Goal: Task Accomplishment & Management: Complete application form

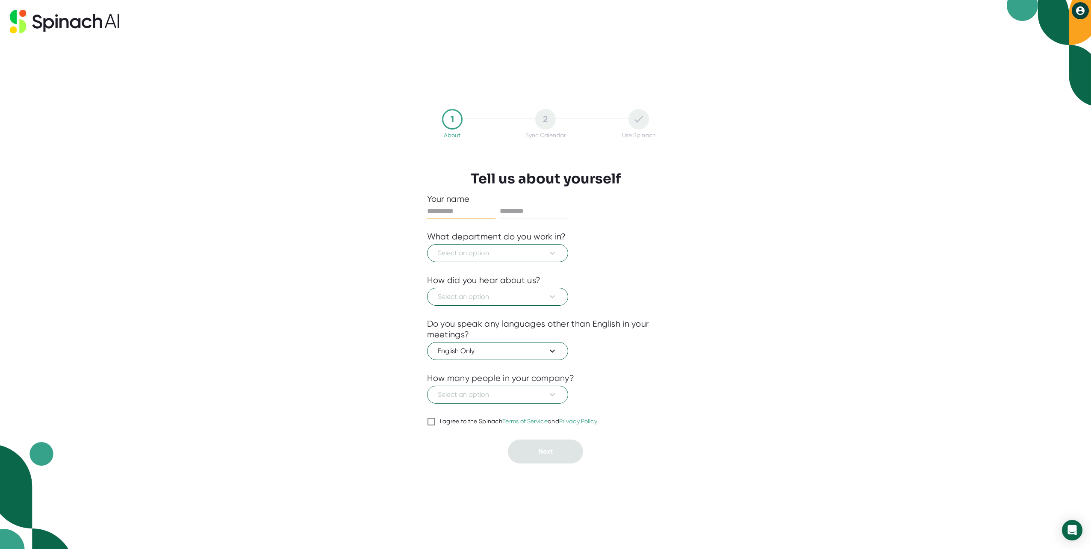
click at [443, 211] on input "text" at bounding box center [461, 211] width 68 height 14
type input "*****"
click at [542, 212] on input "text" at bounding box center [534, 211] width 68 height 14
type input "****"
click at [527, 250] on span "Select an option" at bounding box center [498, 253] width 120 height 10
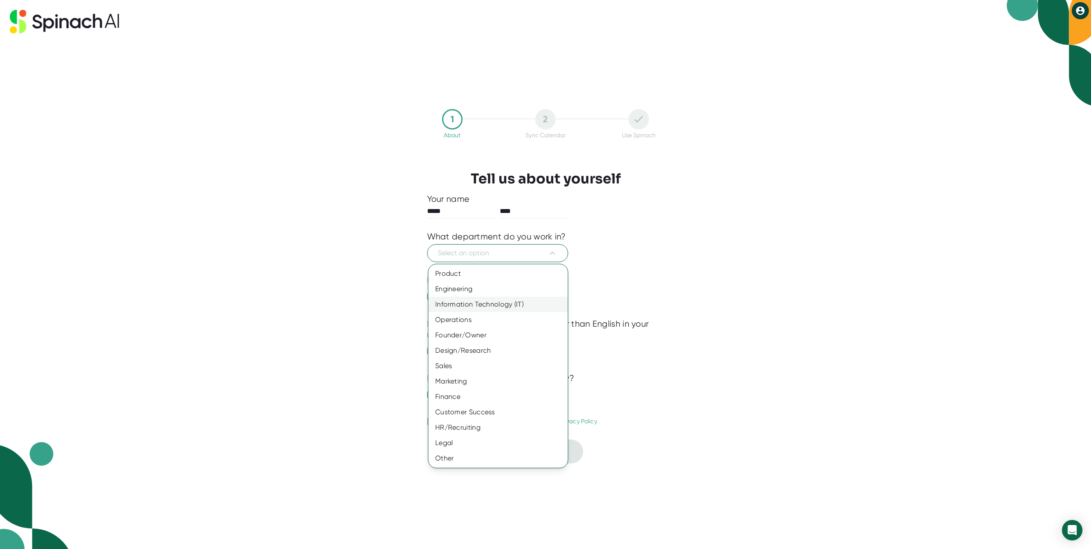
click at [511, 306] on div "Information Technology (IT)" at bounding box center [497, 304] width 139 height 15
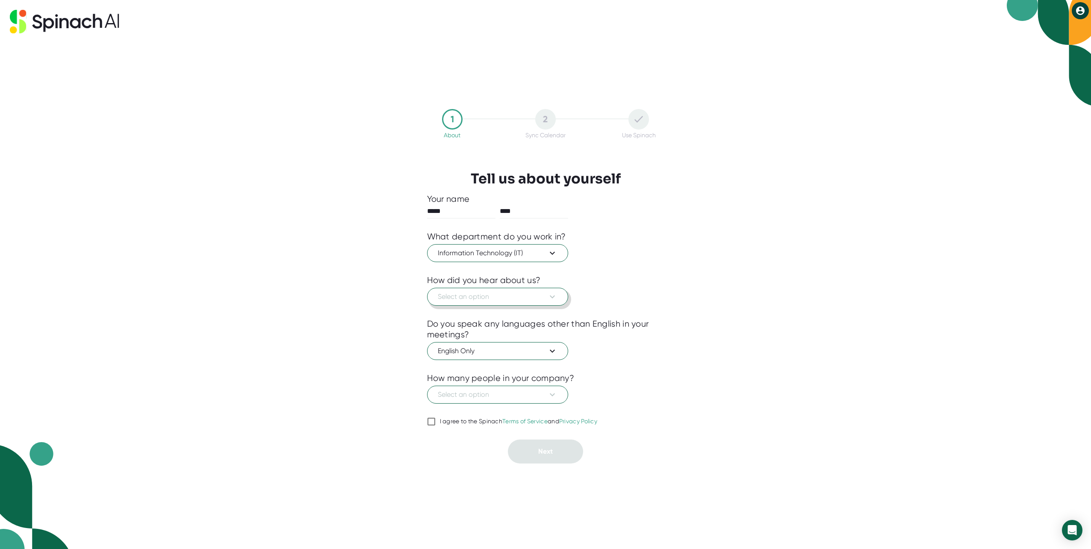
click at [497, 298] on span "Select an option" at bounding box center [498, 297] width 120 height 10
click at [492, 335] on div "Saw it on a meeting" at bounding box center [497, 332] width 139 height 15
click at [489, 399] on span "Select an option" at bounding box center [498, 394] width 120 height 10
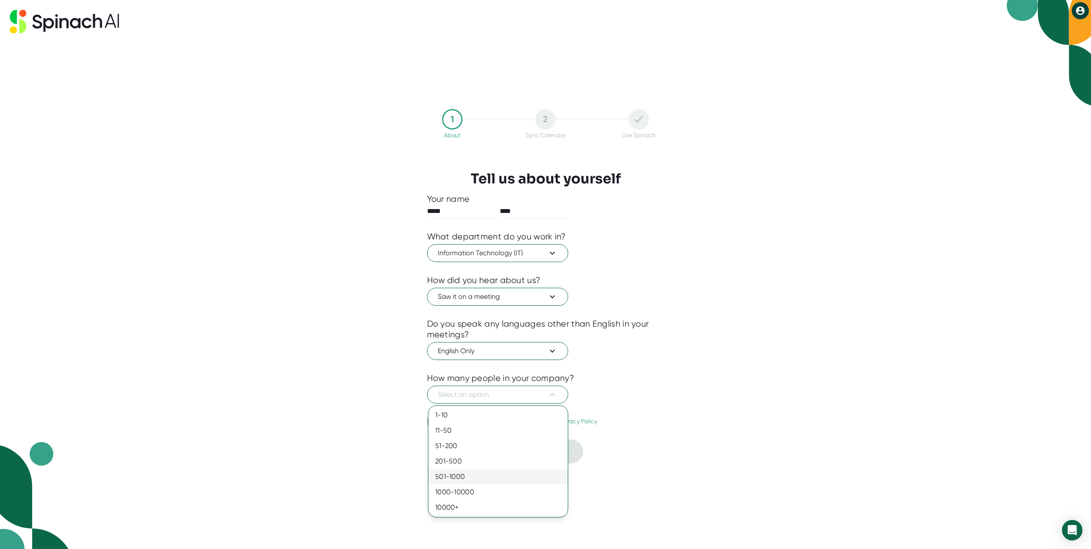
click at [460, 479] on div "501-1000" at bounding box center [497, 476] width 139 height 15
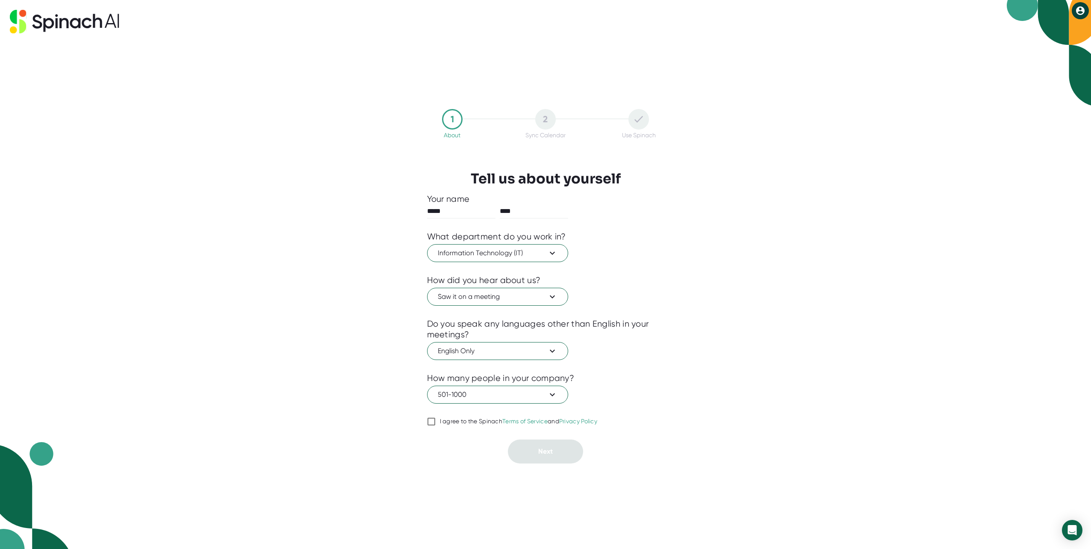
click at [430, 421] on input "I agree to the Spinach Terms of Service and Privacy Policy" at bounding box center [431, 421] width 9 height 10
checkbox input "true"
click at [554, 451] on button "Next" at bounding box center [545, 451] width 75 height 24
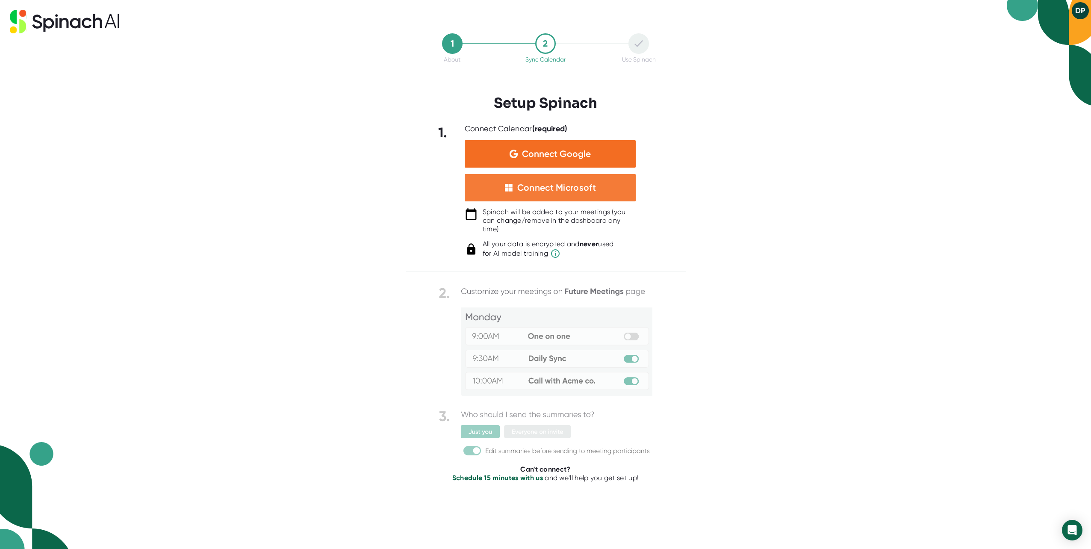
click at [545, 192] on div "Connect Microsoft" at bounding box center [556, 187] width 79 height 11
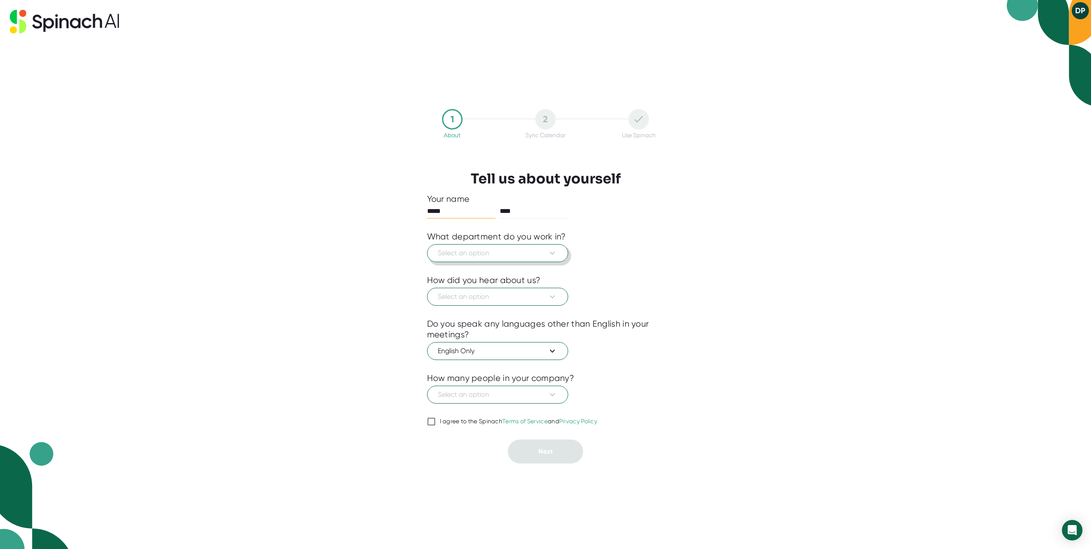
click at [477, 256] on span "Select an option" at bounding box center [498, 253] width 120 height 10
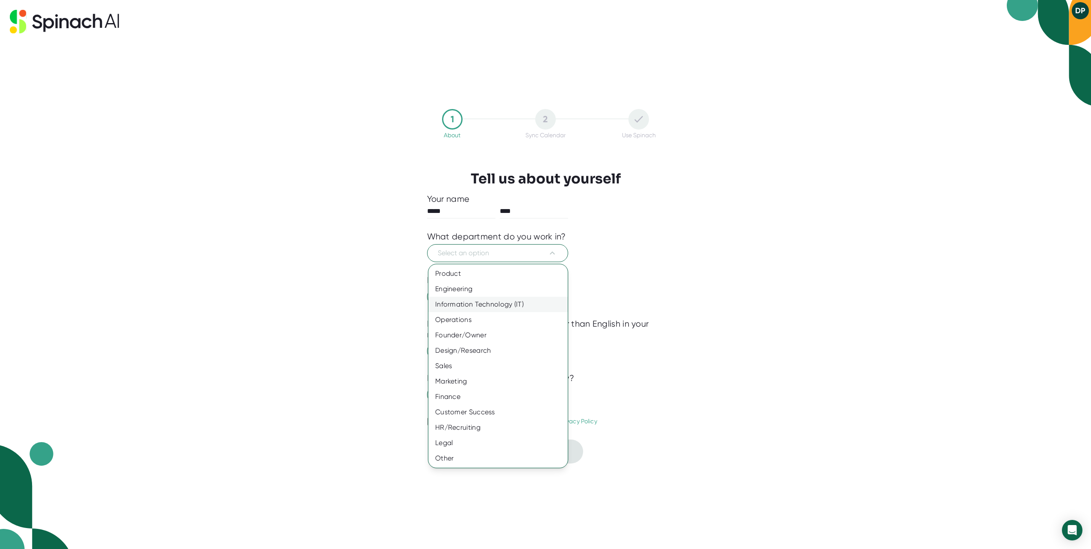
click at [471, 306] on div "Information Technology (IT)" at bounding box center [497, 304] width 139 height 15
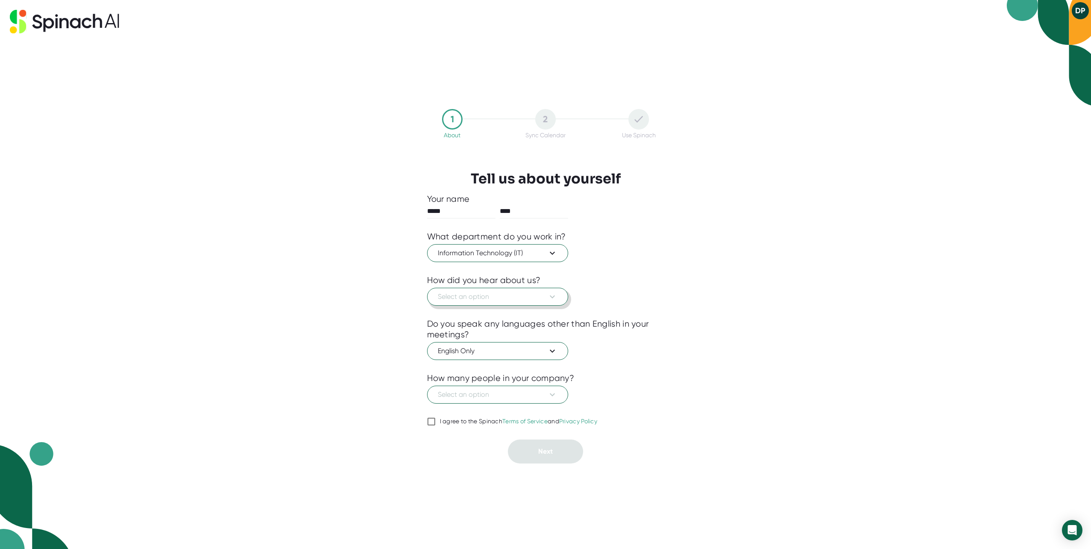
click at [467, 293] on span "Select an option" at bounding box center [498, 297] width 120 height 10
click at [466, 333] on div "Saw it on a meeting" at bounding box center [497, 332] width 139 height 15
click at [473, 397] on span "Select an option" at bounding box center [498, 394] width 120 height 10
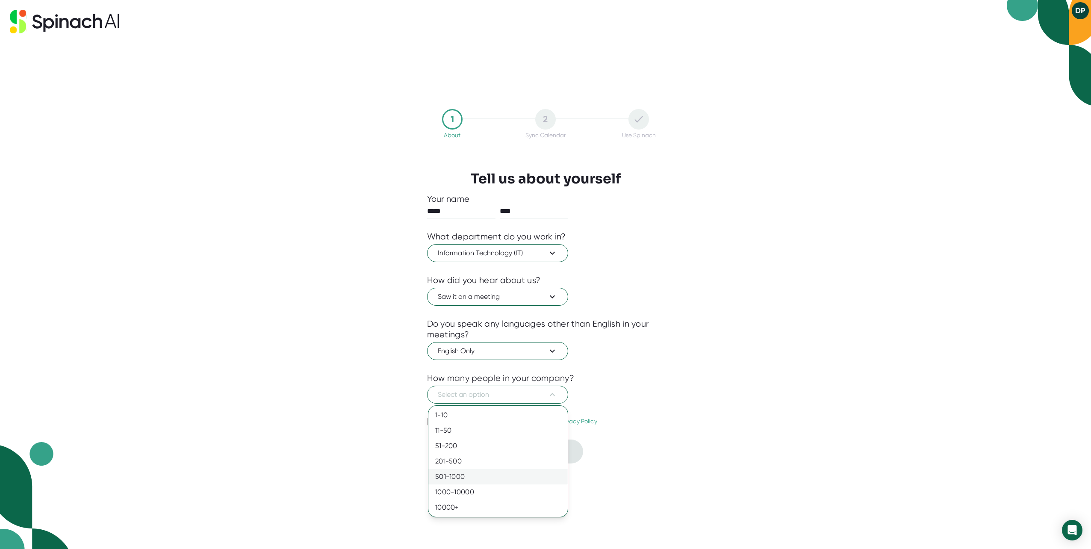
click at [463, 479] on div "501-1000" at bounding box center [497, 476] width 139 height 15
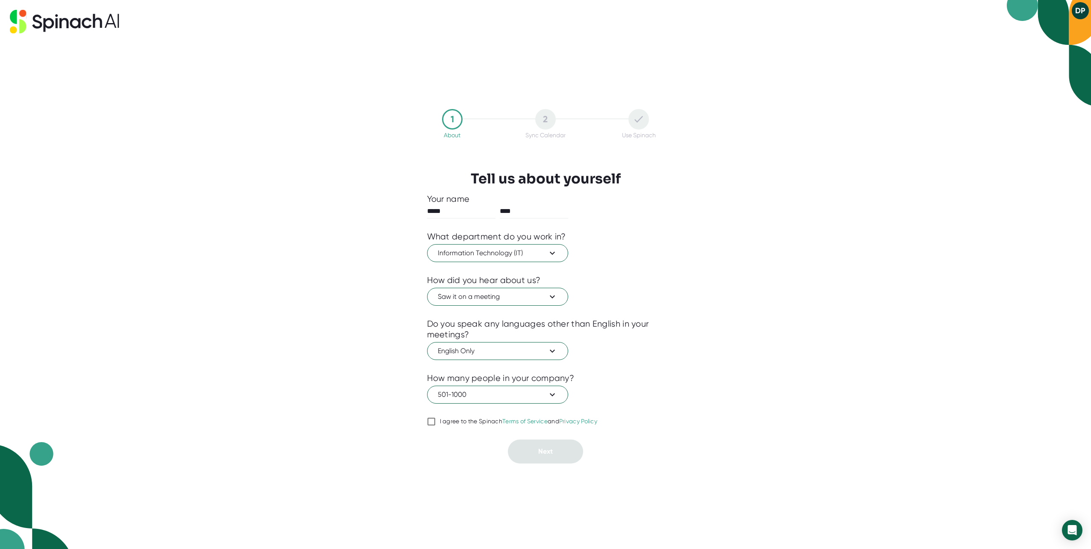
click at [430, 423] on input "I agree to the Spinach Terms of Service and Privacy Policy" at bounding box center [431, 421] width 9 height 10
checkbox input "true"
click at [534, 454] on button "Next" at bounding box center [545, 451] width 75 height 24
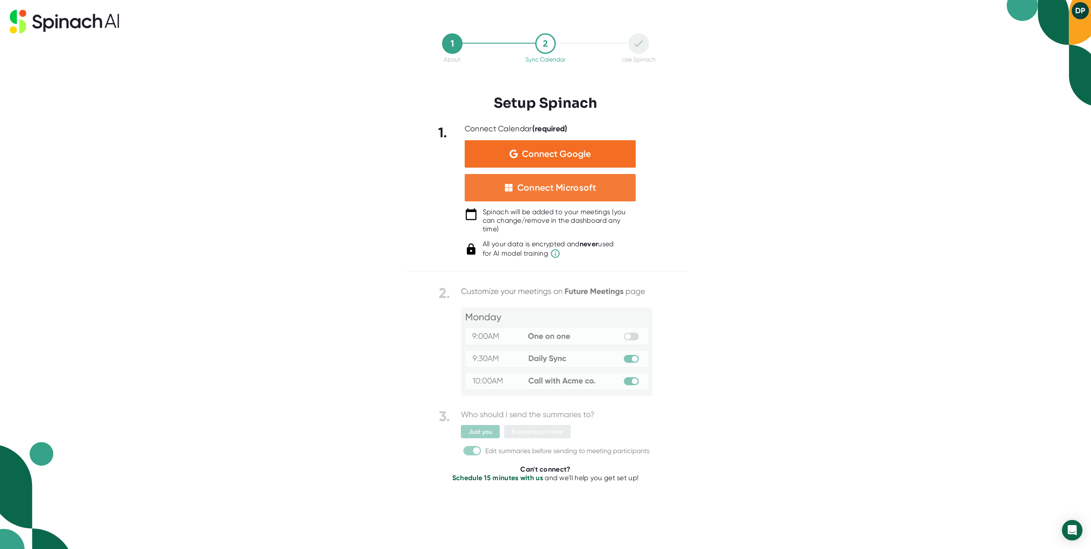
click at [550, 185] on div "Connect Microsoft" at bounding box center [556, 187] width 79 height 11
